Goal: Information Seeking & Learning: Learn about a topic

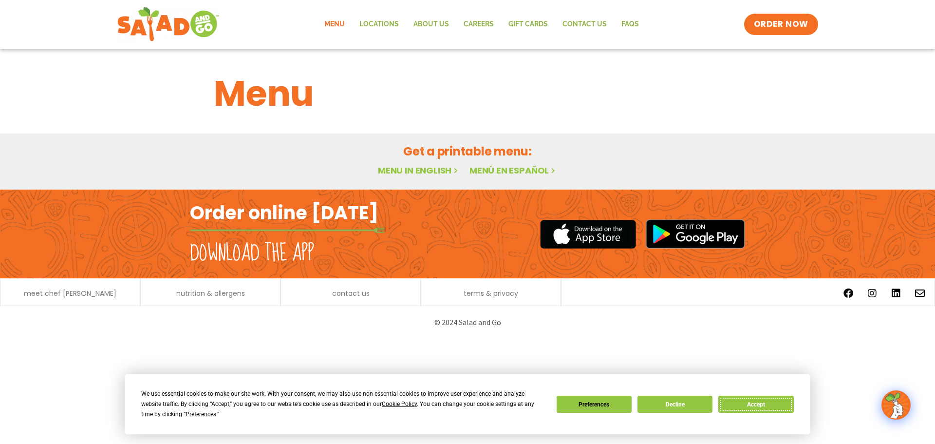
click at [771, 406] on button "Accept" at bounding box center [755, 403] width 75 height 17
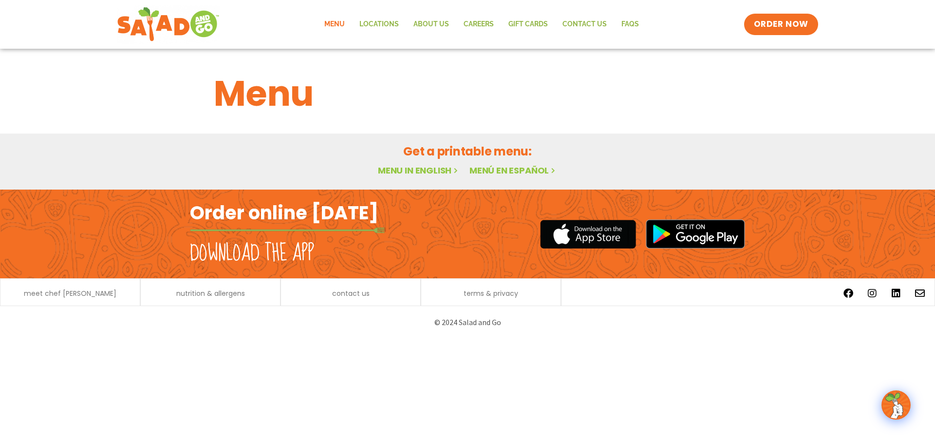
click at [405, 171] on link "Menu in English" at bounding box center [419, 170] width 82 height 12
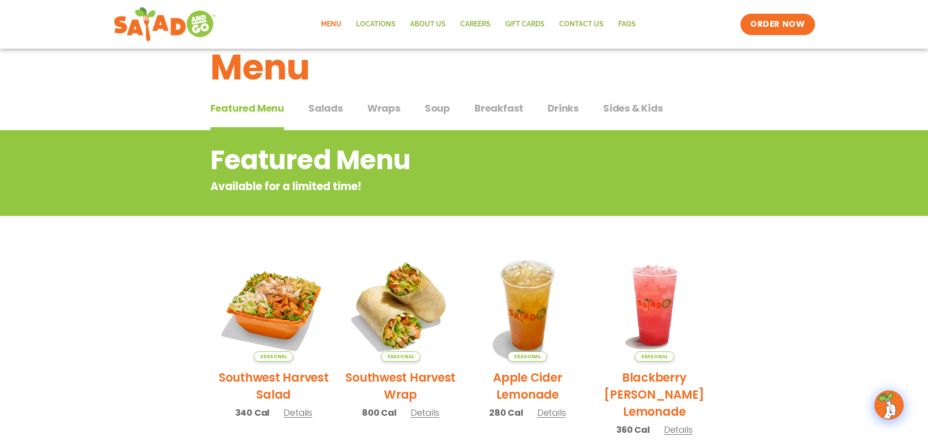
scroll to position [49, 0]
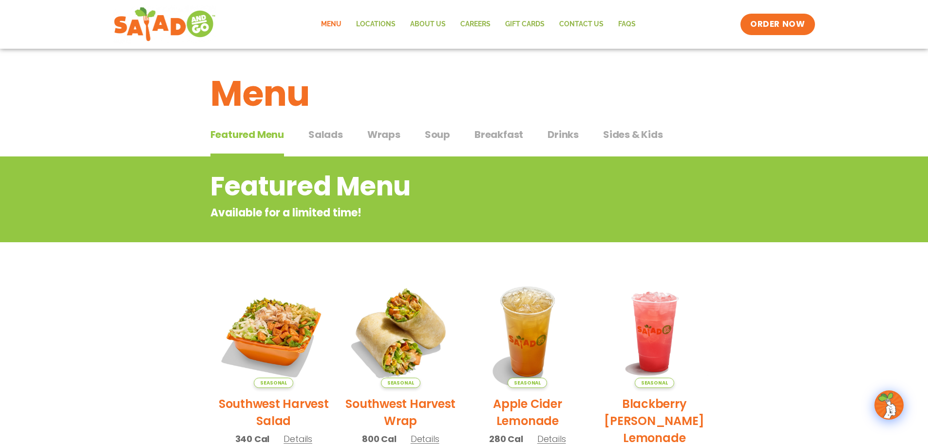
click at [329, 138] on span "Salads" at bounding box center [325, 134] width 35 height 15
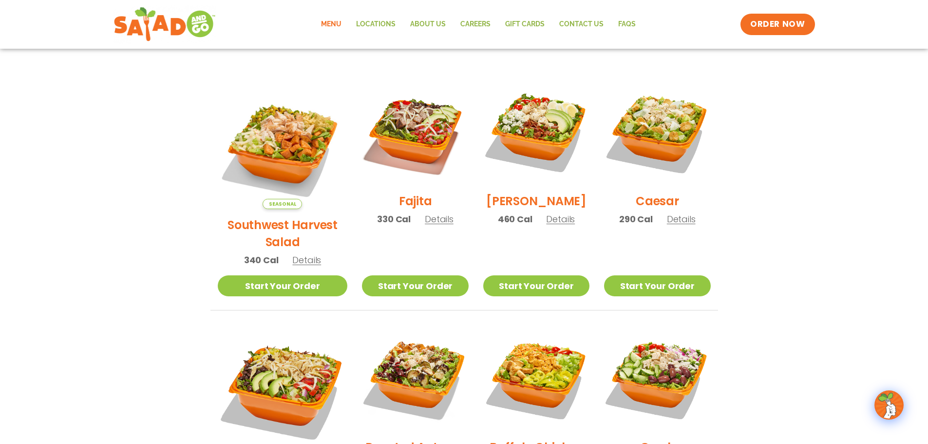
scroll to position [244, 0]
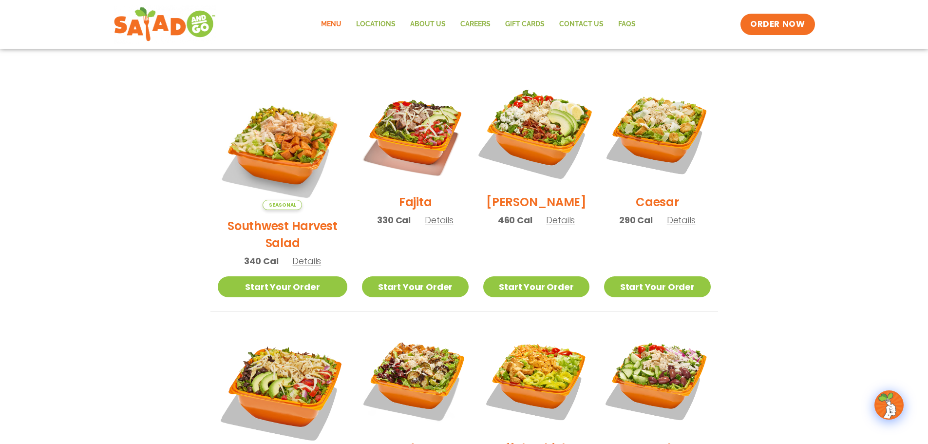
click at [536, 139] on img at bounding box center [536, 133] width 125 height 125
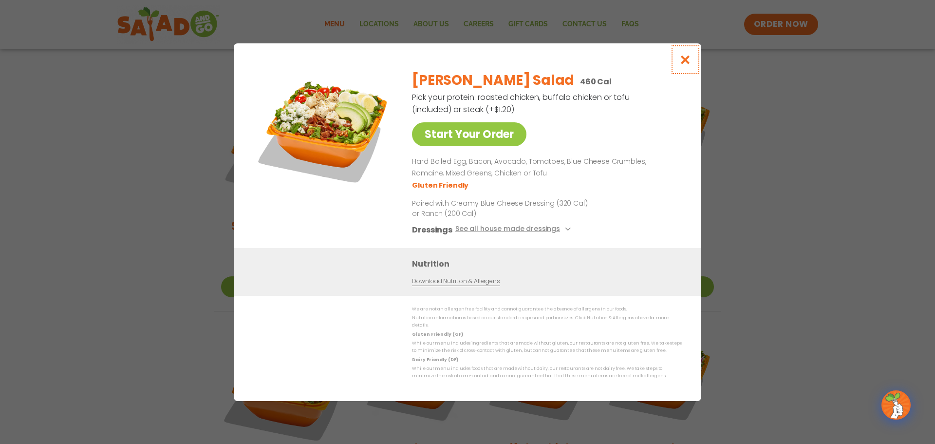
click at [685, 65] on icon "Close modal" at bounding box center [685, 60] width 12 height 10
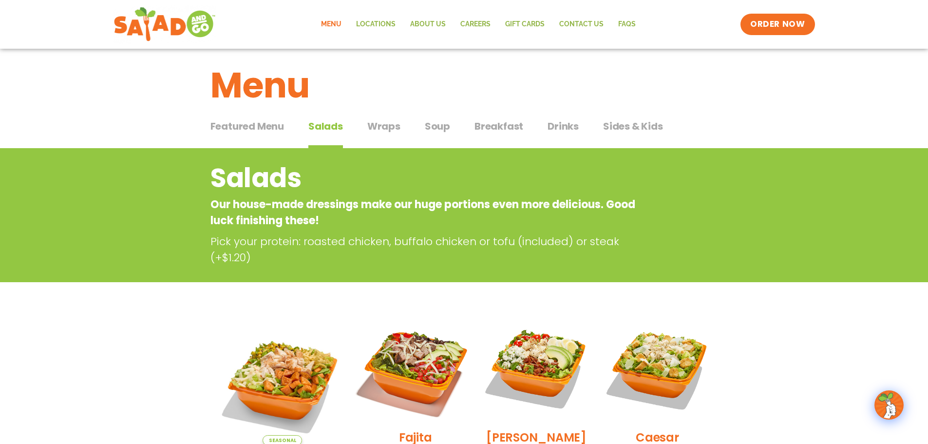
scroll to position [0, 0]
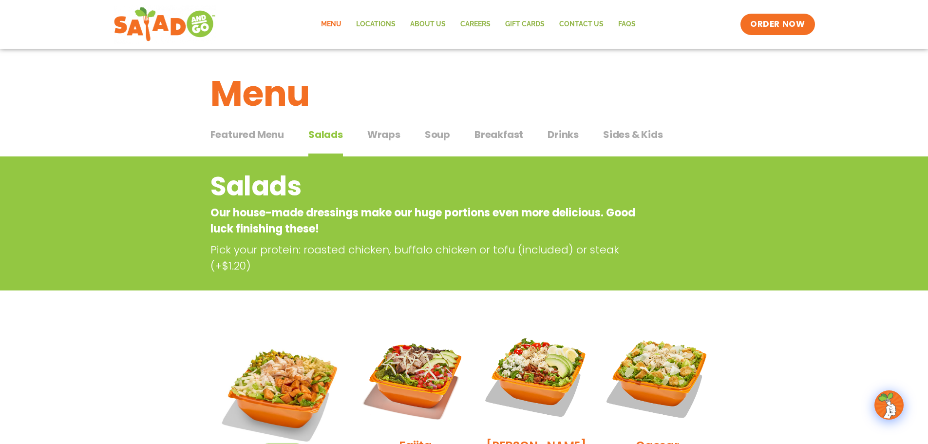
click at [622, 131] on span "Sides & Kids" at bounding box center [633, 134] width 60 height 15
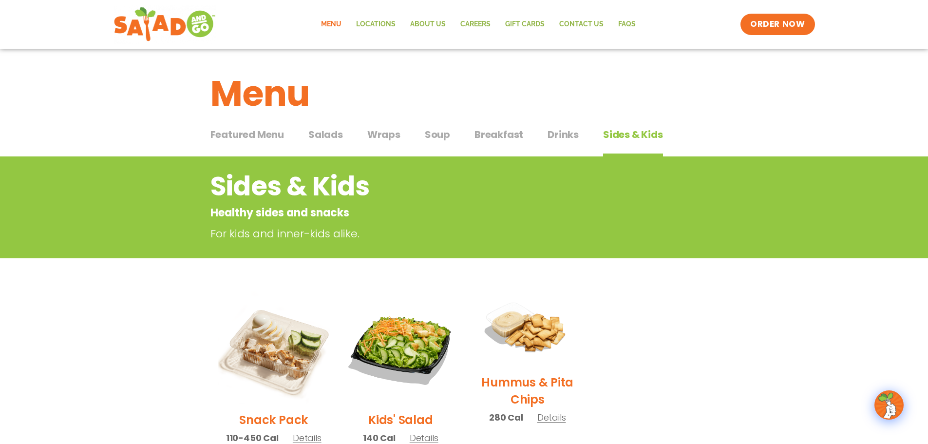
click at [561, 132] on span "Drinks" at bounding box center [562, 134] width 31 height 15
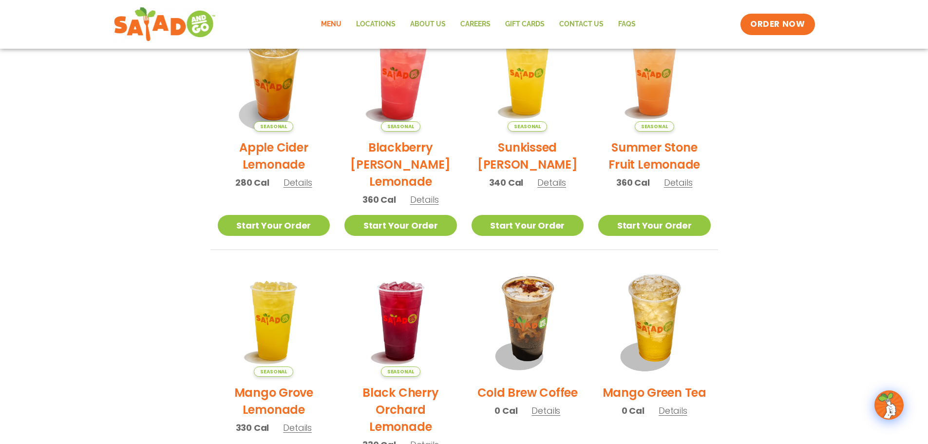
scroll to position [195, 0]
